Goal: Task Accomplishment & Management: Manage account settings

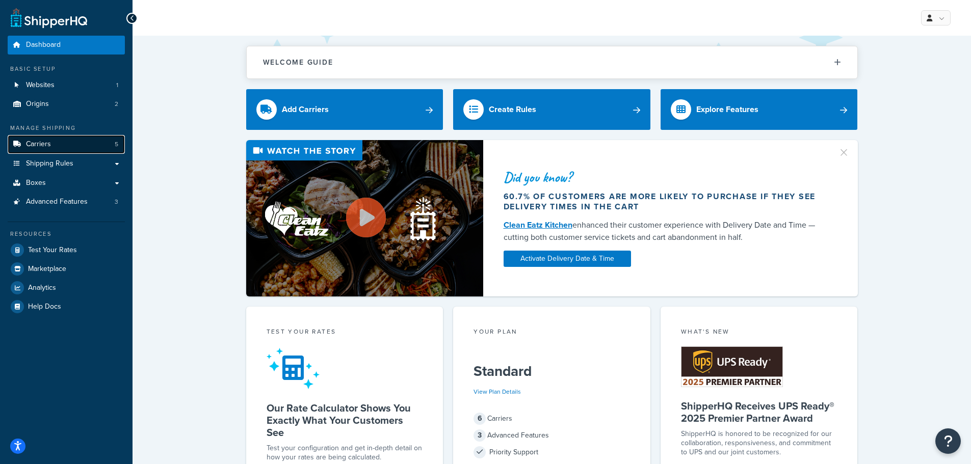
click at [37, 148] on span "Carriers" at bounding box center [38, 144] width 25 height 9
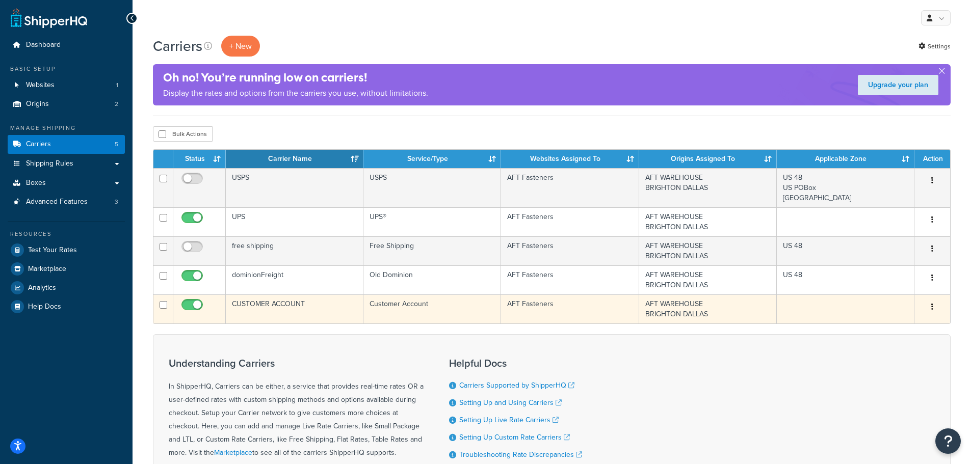
click at [194, 307] on input "checkbox" at bounding box center [193, 307] width 28 height 13
checkbox input "false"
